Goal: Information Seeking & Learning: Learn about a topic

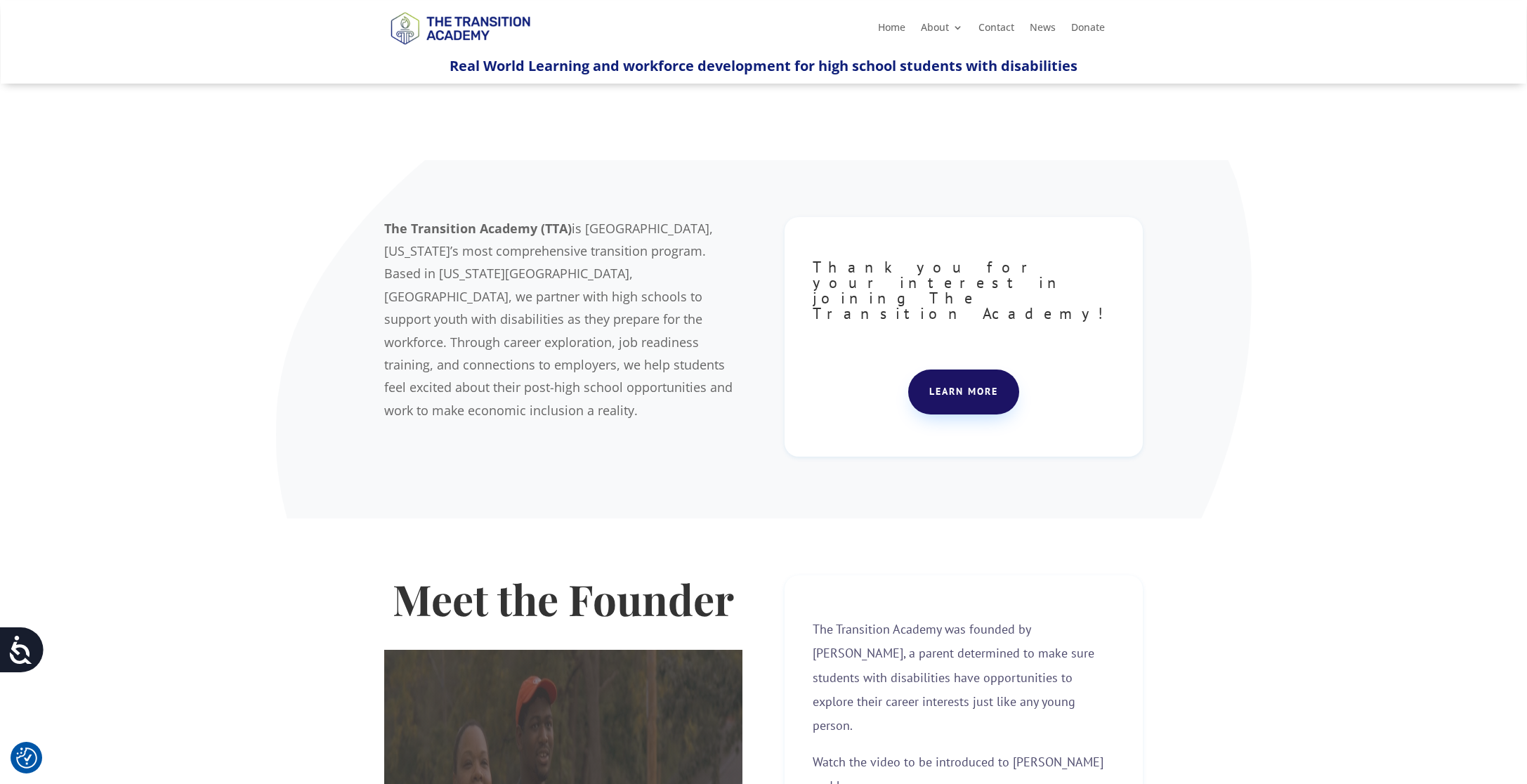
click at [972, 369] on link "Learn more" at bounding box center [964, 392] width 111 height 45
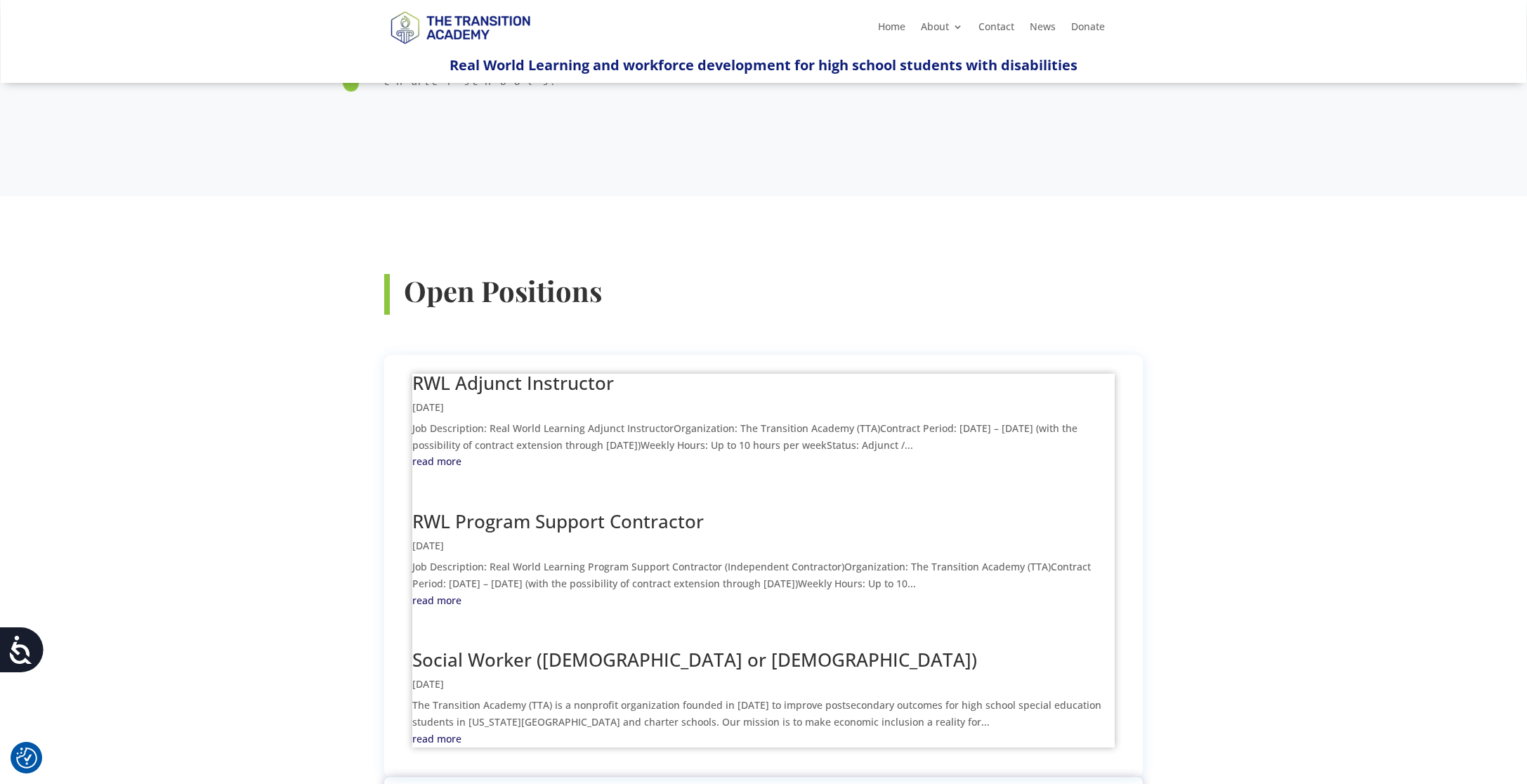
scroll to position [342, 0]
click at [437, 589] on link "read more" at bounding box center [764, 598] width 702 height 17
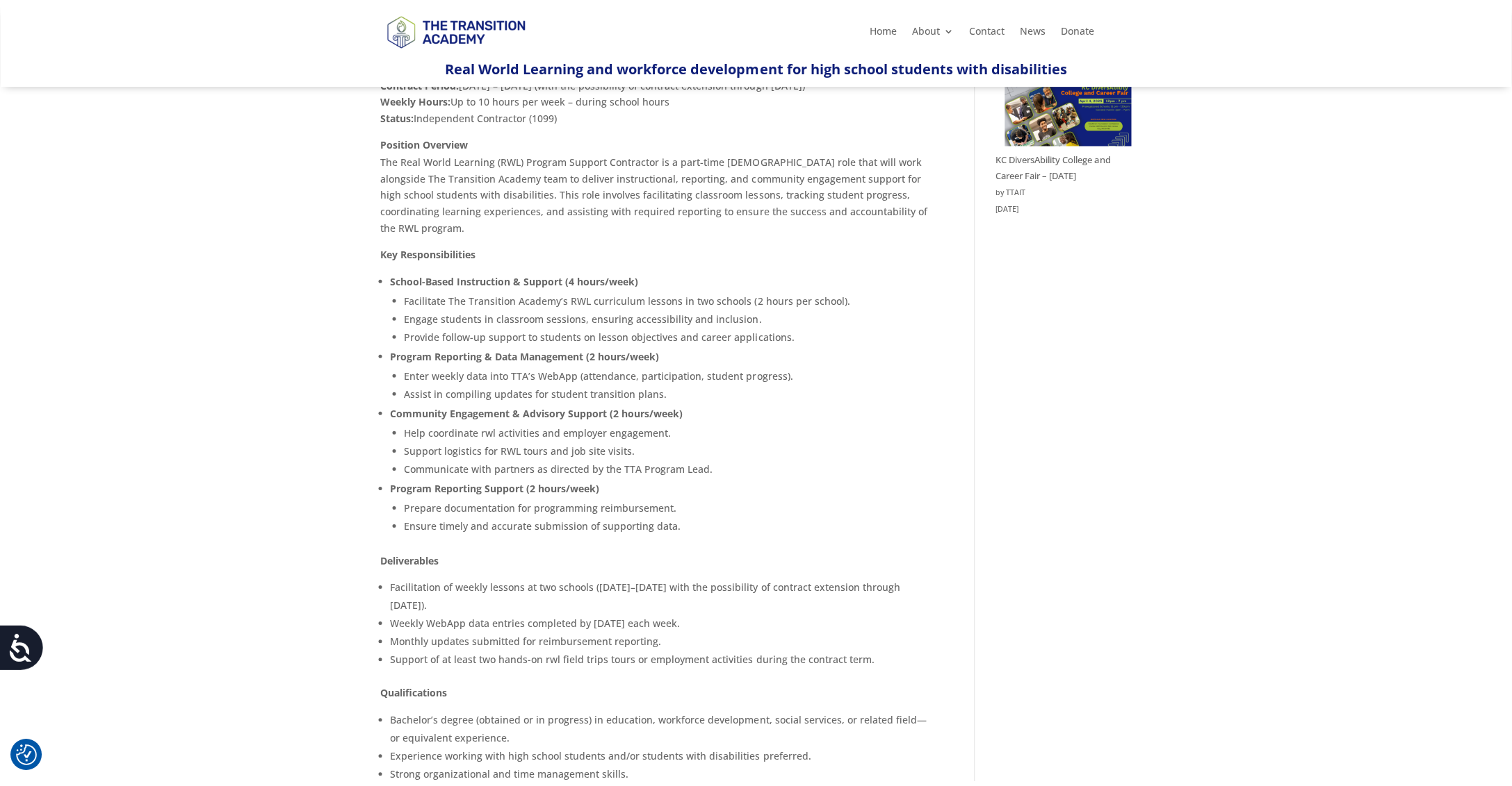
scroll to position [218, 0]
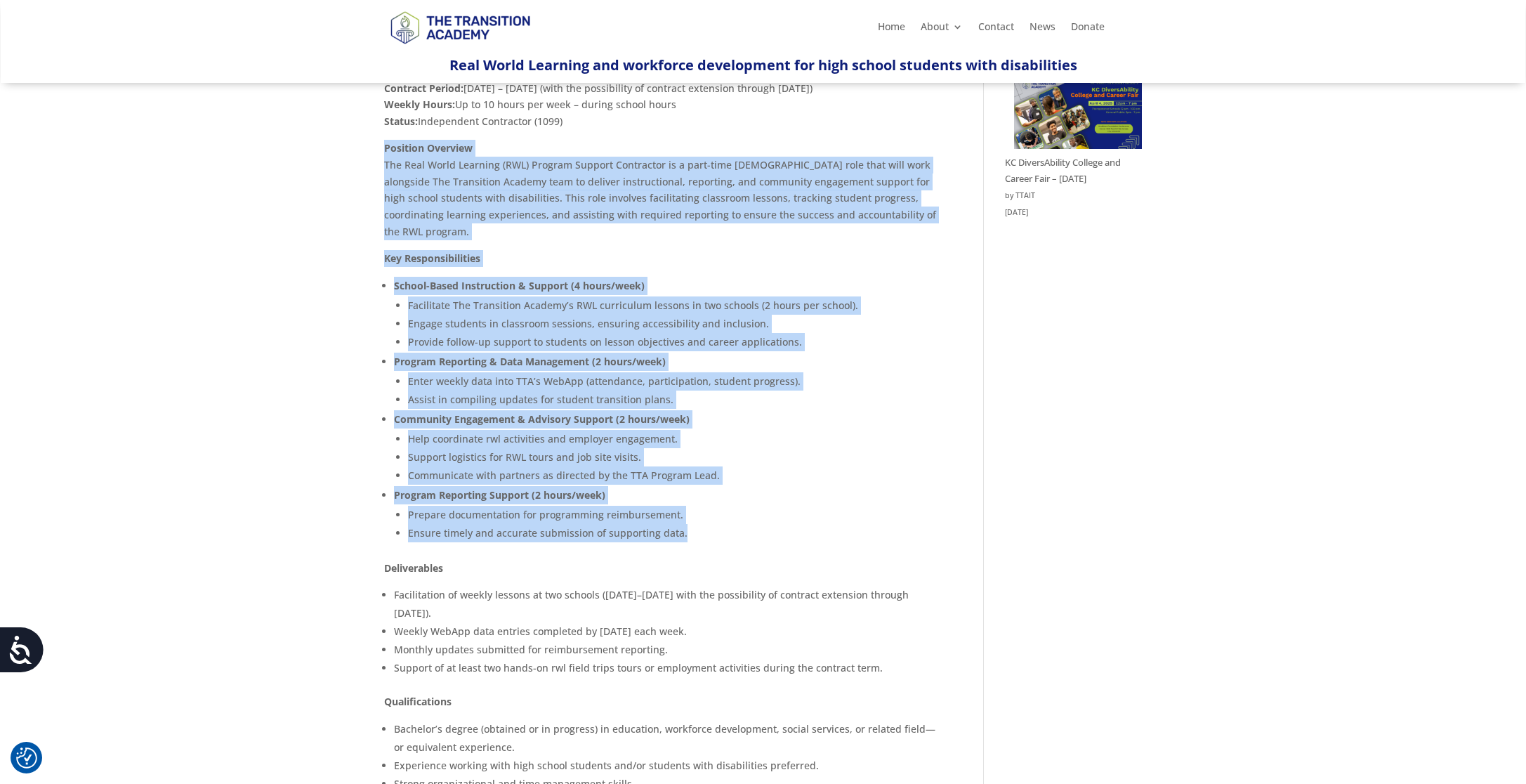
drag, startPoint x: 383, startPoint y: 141, endPoint x: 542, endPoint y: 546, distance: 435.1
click at [542, 546] on div "Spread the love Job Description: Real World Learning Program Support Contractor…" at bounding box center [663, 518] width 558 height 1110
copy div "Position Overview The Real World Learning (RWL) Program Support Contractor is a…"
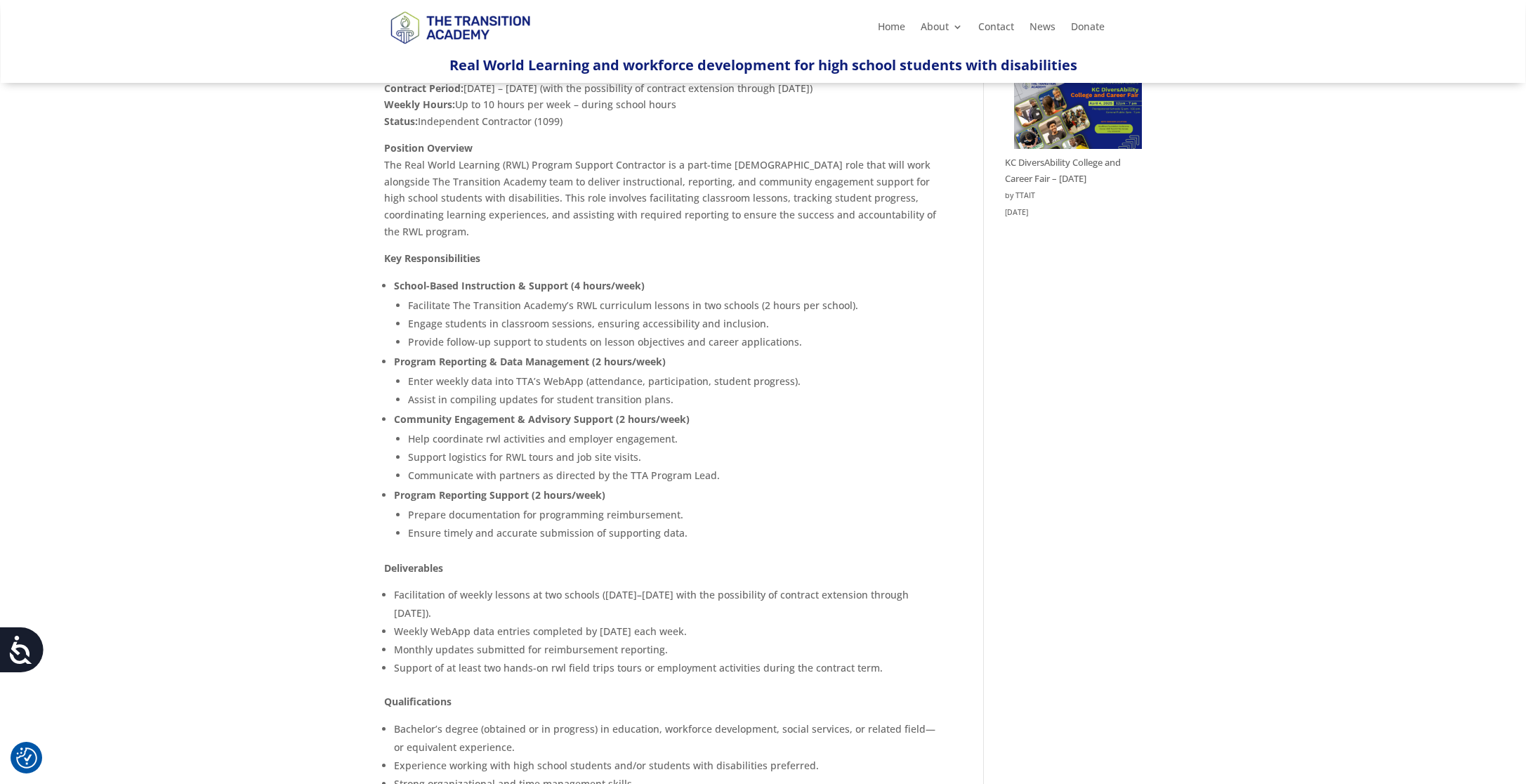
click at [1143, 378] on div "RWL Program Support Contractor Sep 11, 2025 | Job Opening Spread the love Job D…" at bounding box center [763, 505] width 1526 height 1285
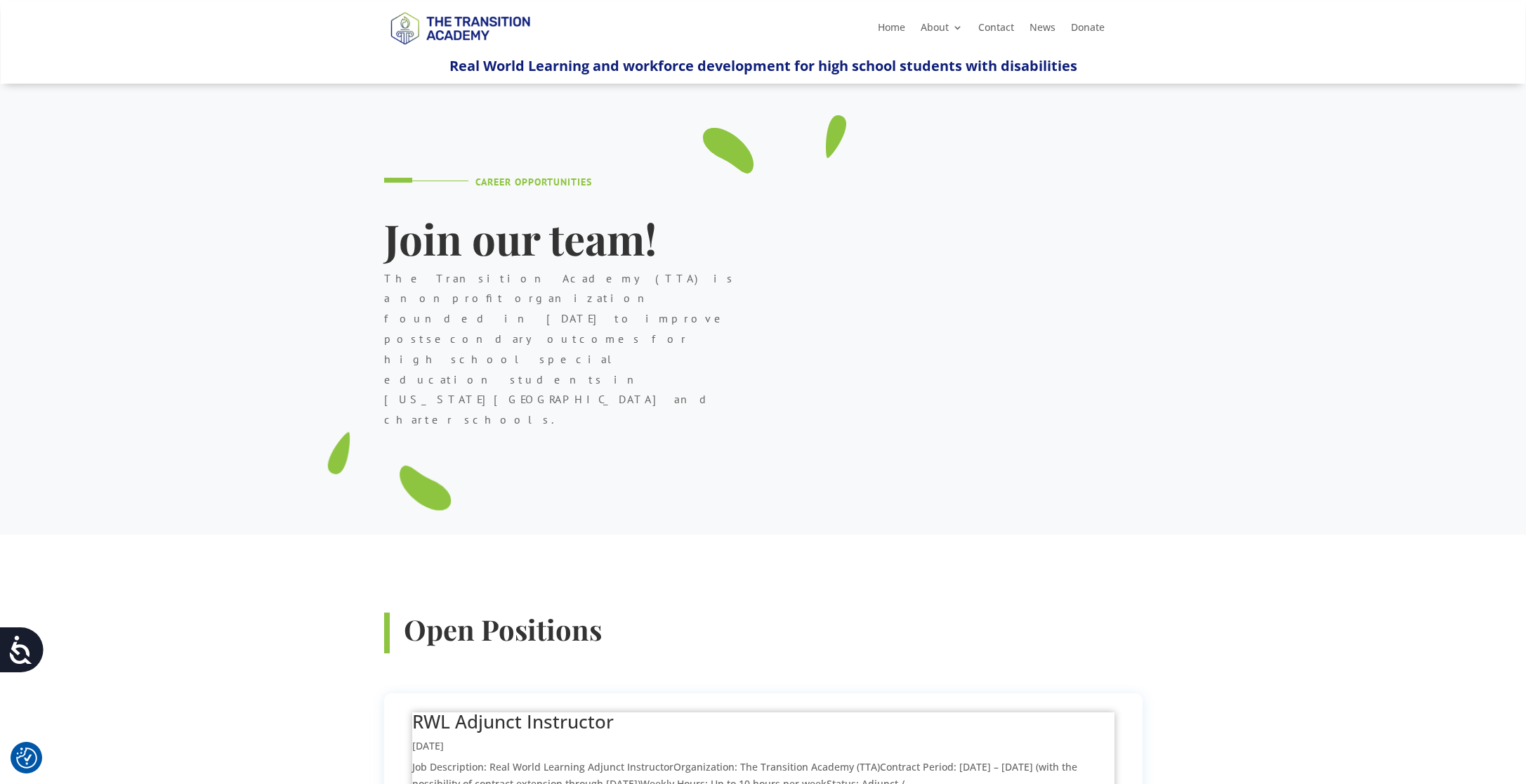
click at [827, 246] on div "Career Opportunities Join our team! The Transition Academy (TTA) is a nonprofit…" at bounding box center [763, 328] width 759 height 413
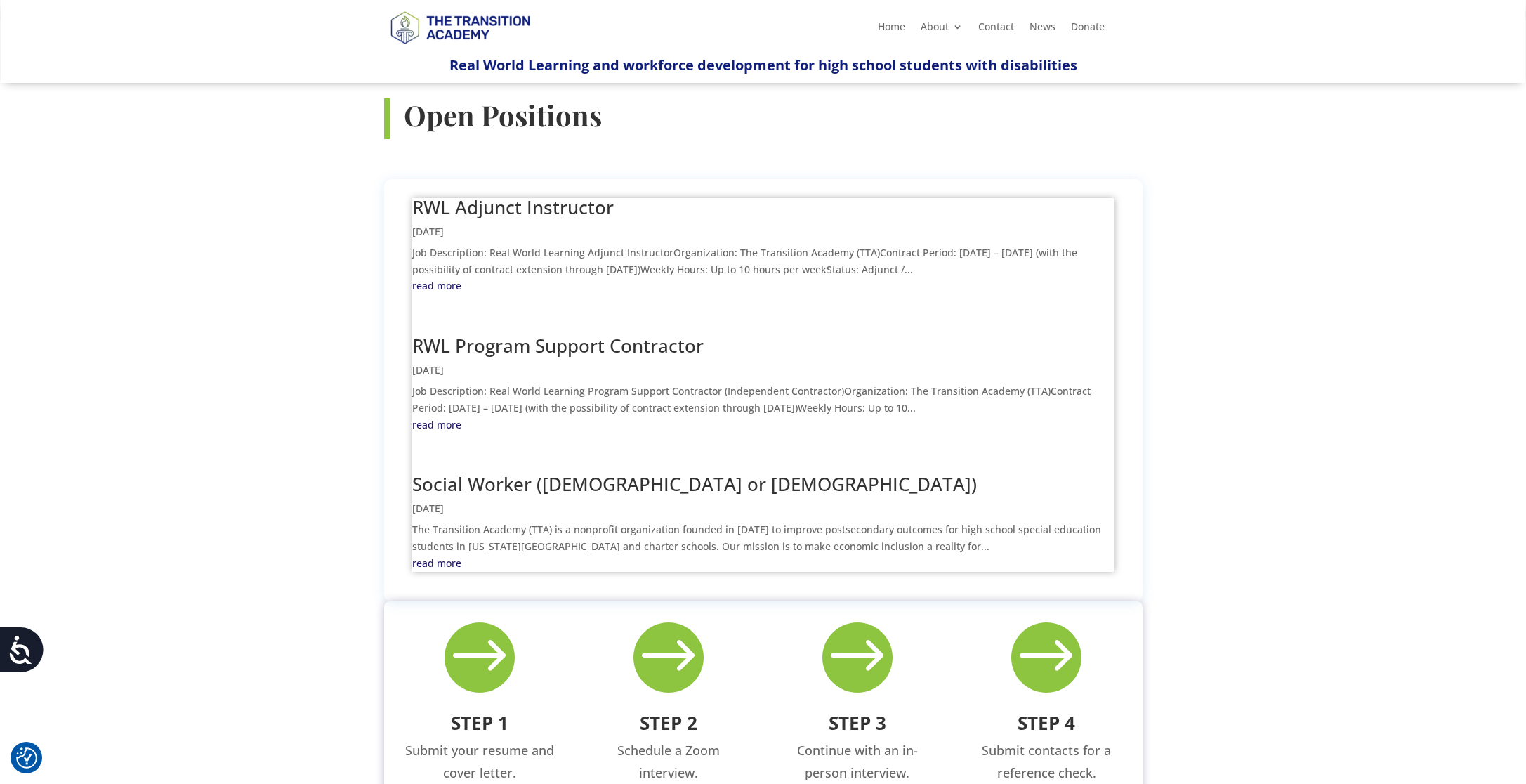
scroll to position [520, 0]
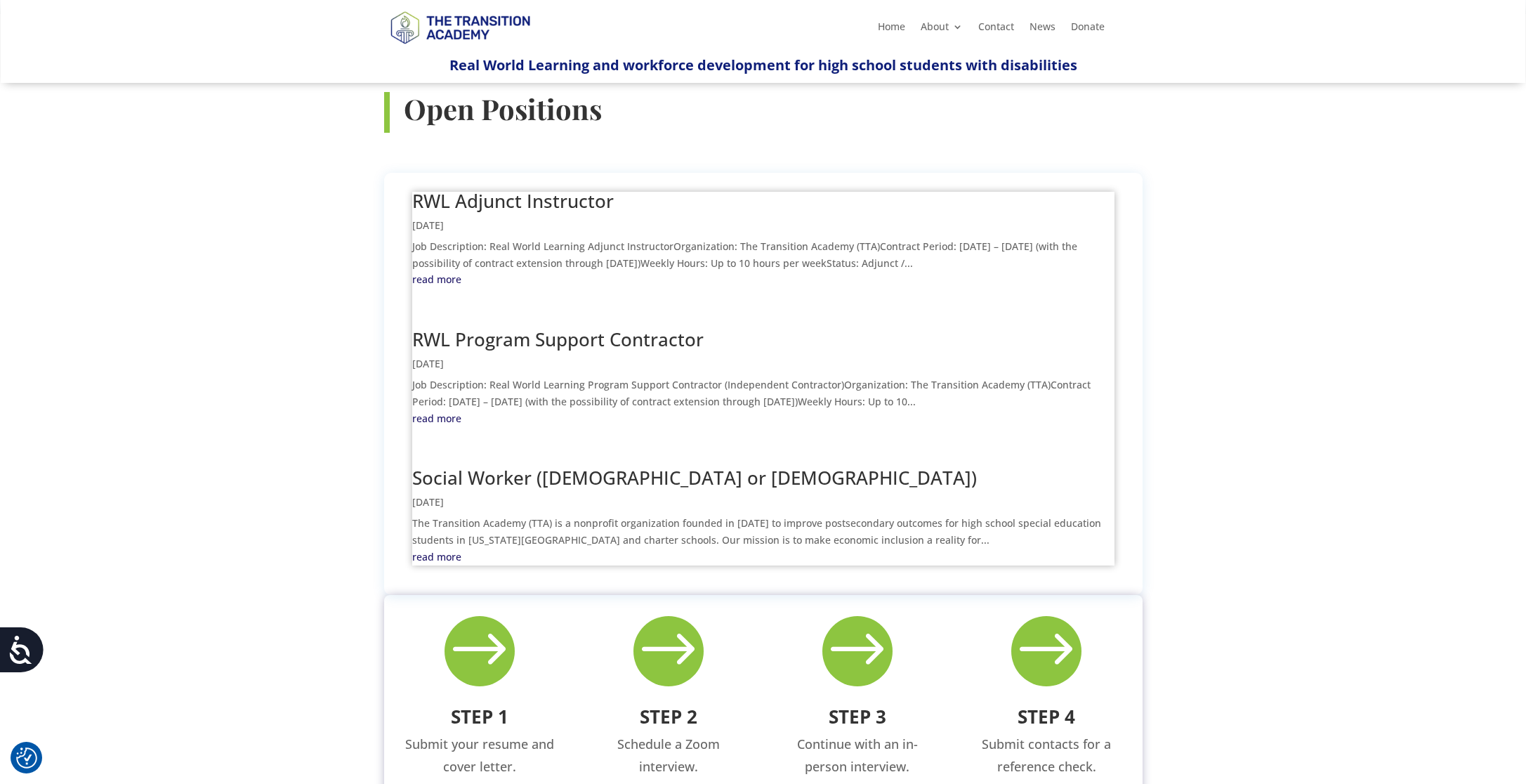
click at [797, 238] on p "Job Description: Real World Learning Adjunct InstructorOrganization: The Transi…" at bounding box center [763, 255] width 702 height 34
click at [578, 188] on link "RWL Adjunct Instructor" at bounding box center [513, 200] width 201 height 25
